Goal: Navigation & Orientation: Find specific page/section

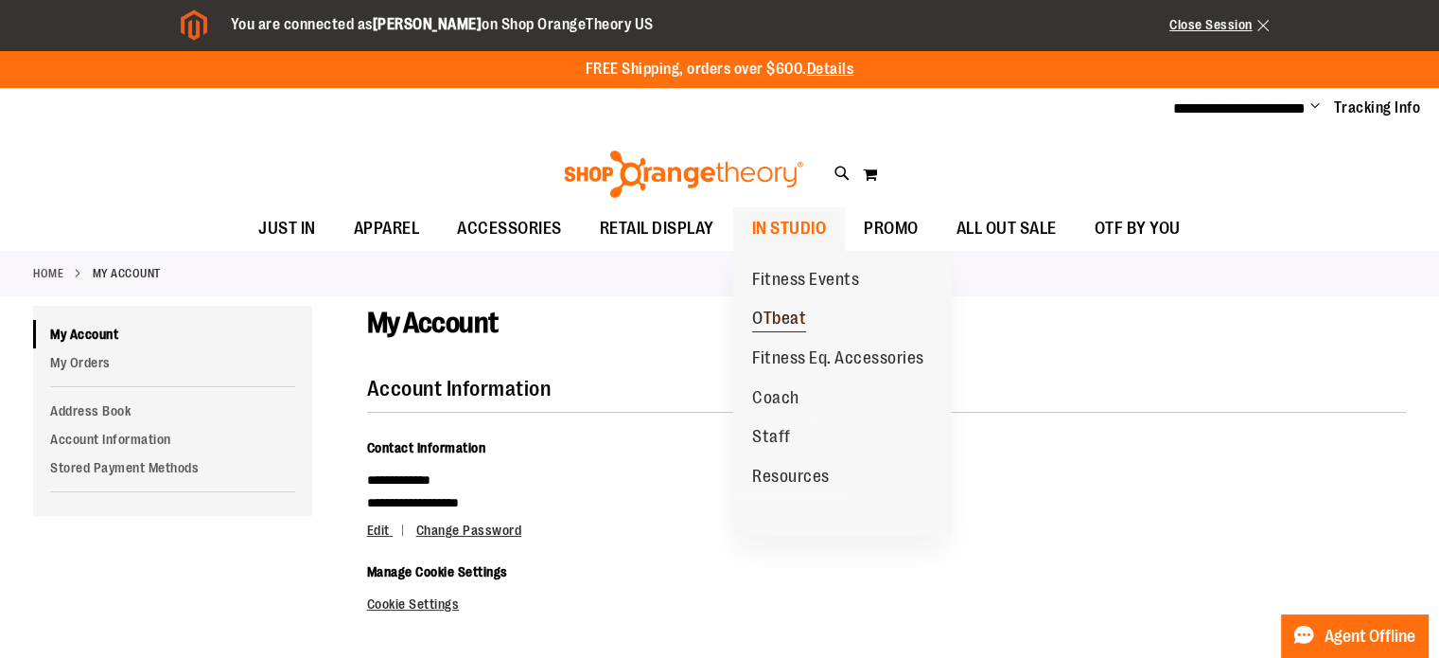
click at [779, 317] on span "OTbeat" at bounding box center [779, 320] width 54 height 24
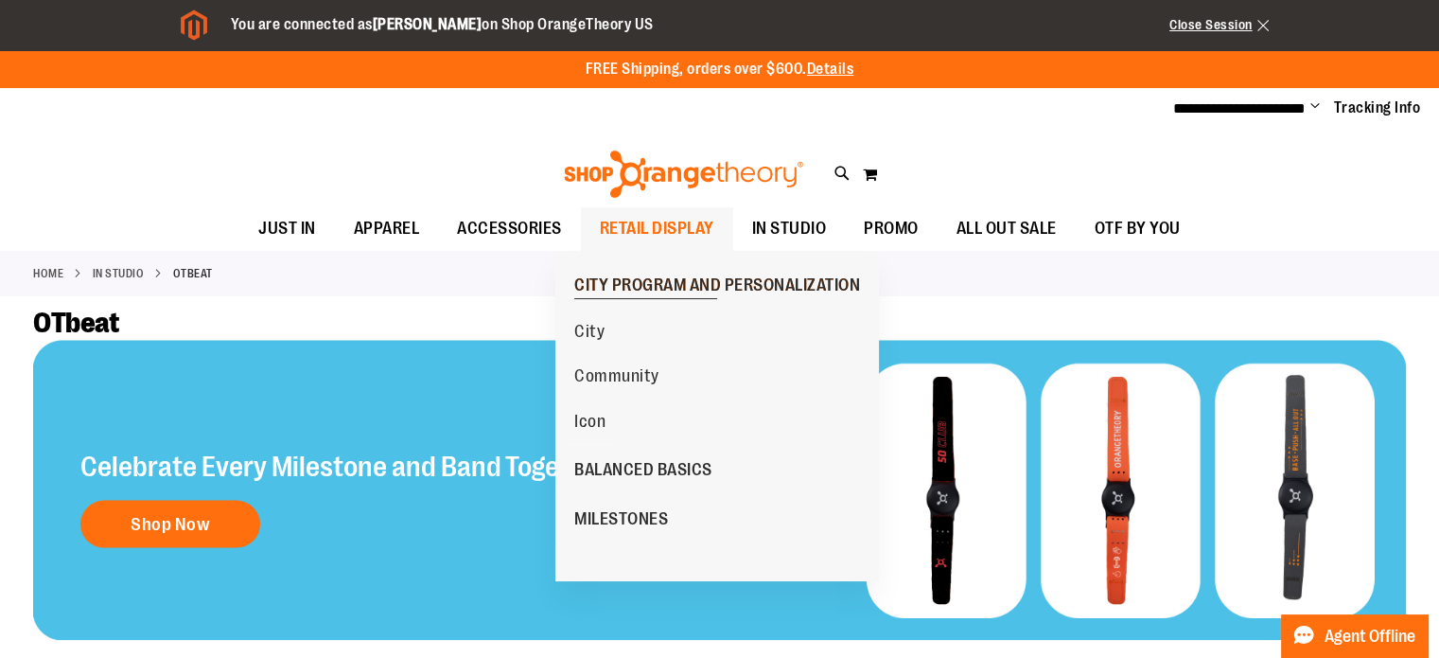
click at [652, 290] on span "CITY PROGRAM AND PERSONALIZATION" at bounding box center [717, 287] width 286 height 24
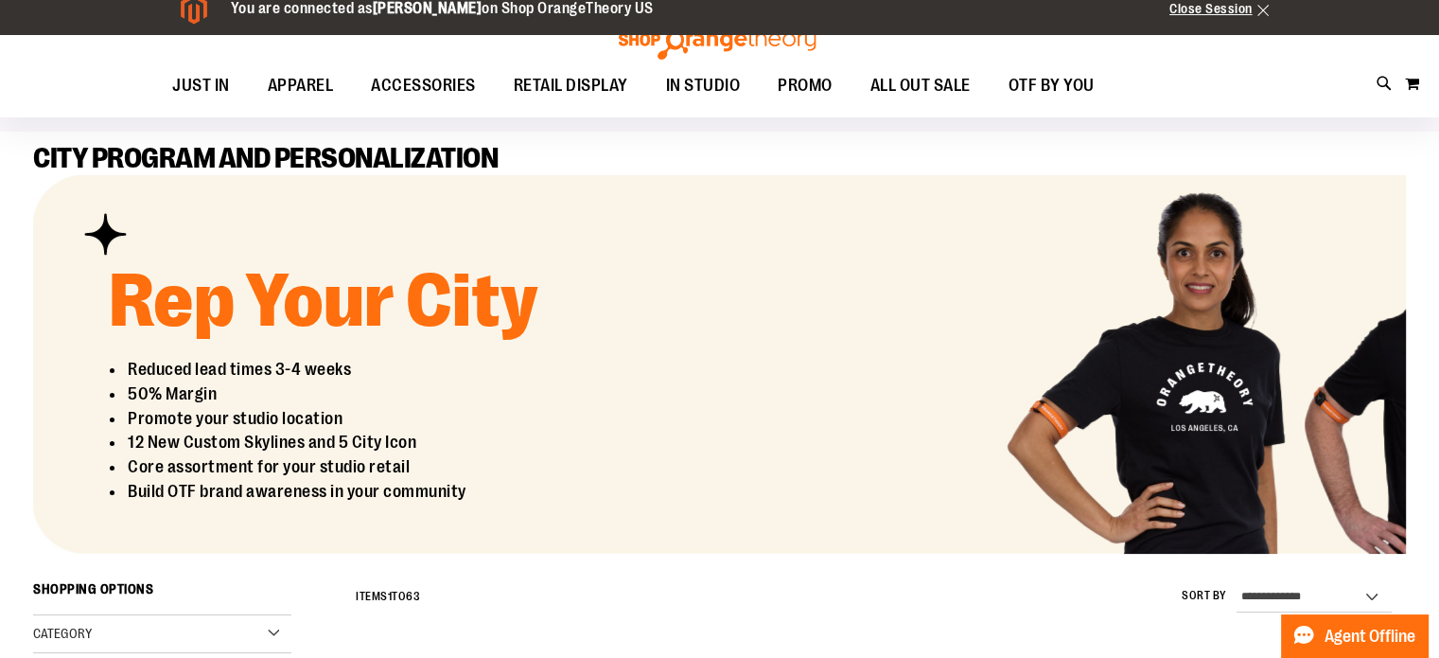
scroll to position [126, 0]
